Goal: Find contact information: Find contact information

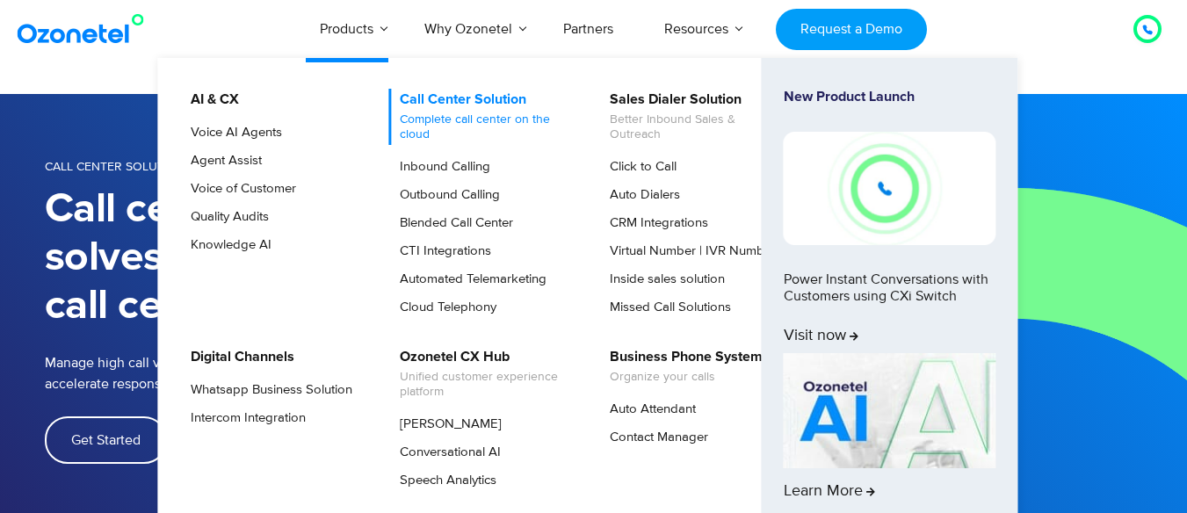
click at [431, 90] on link "Call Center Solution Complete call center on the cloud" at bounding box center [481, 117] width 187 height 56
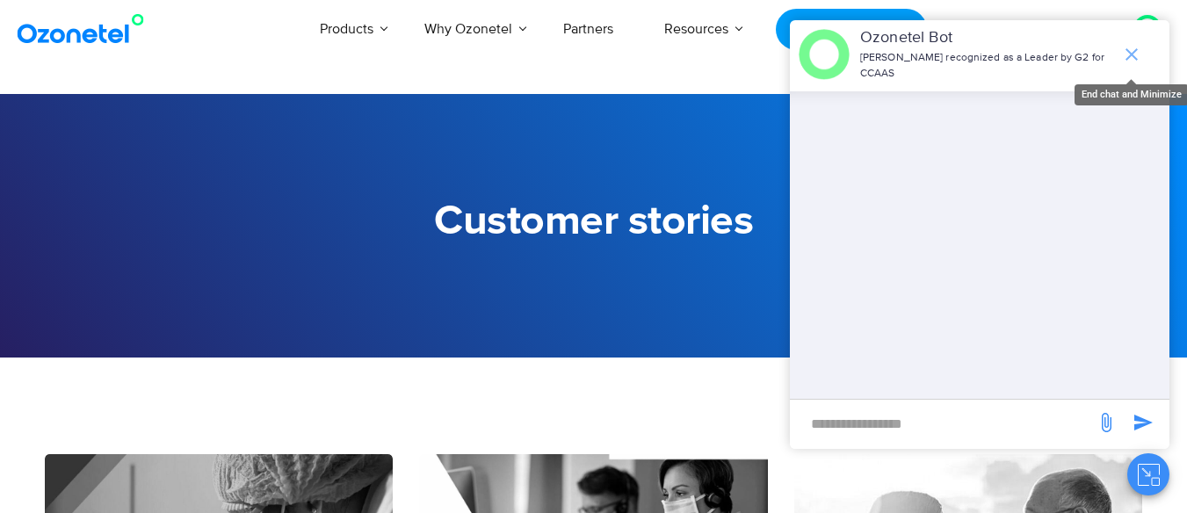
scroll to position [49, 0]
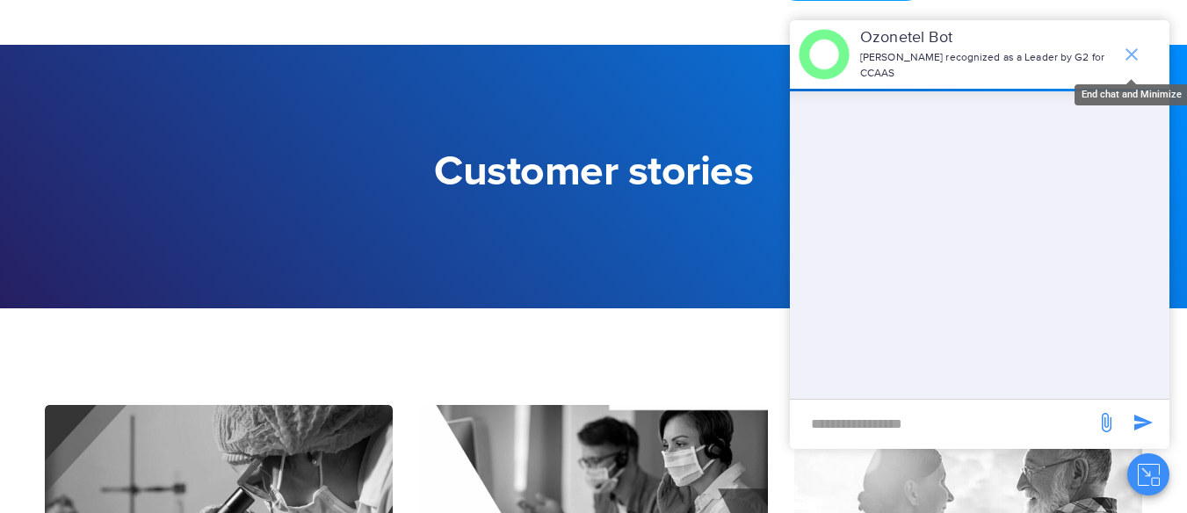
click at [1133, 48] on icon "end chat or minimize" at bounding box center [1131, 54] width 12 height 12
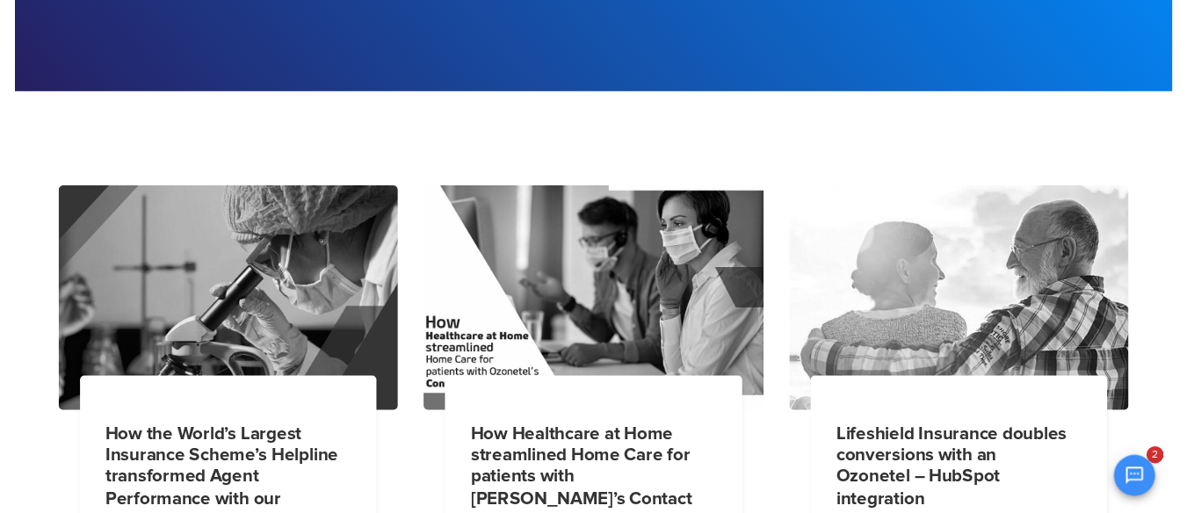
scroll to position [78, 0]
